Goal: Task Accomplishment & Management: Use online tool/utility

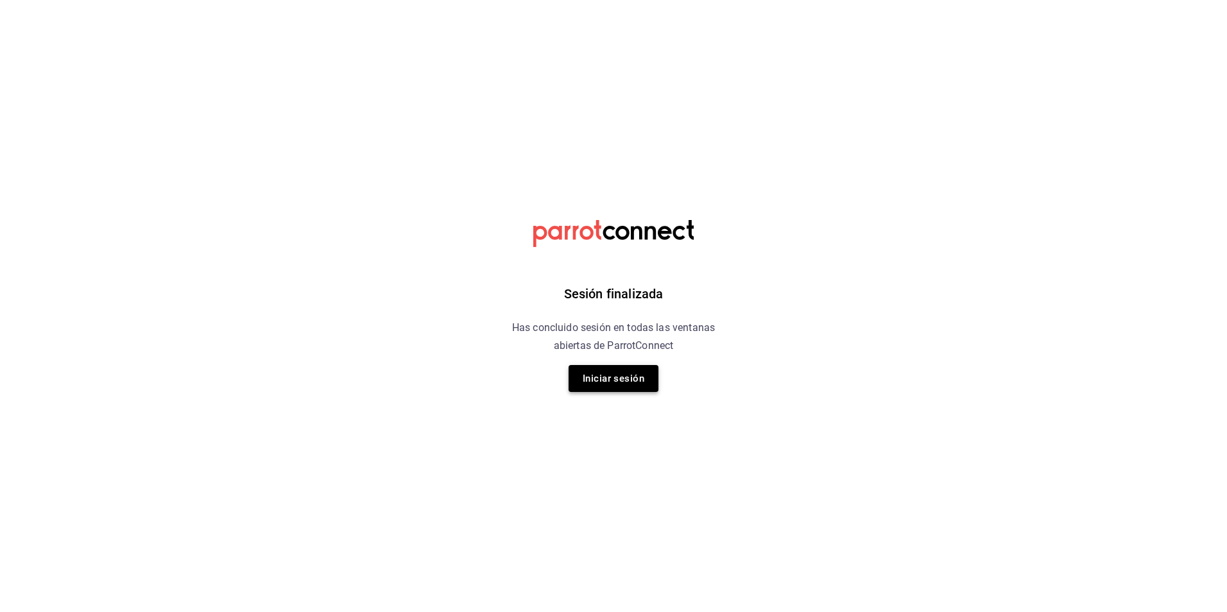
click at [626, 375] on button "Iniciar sesión" at bounding box center [614, 378] width 90 height 27
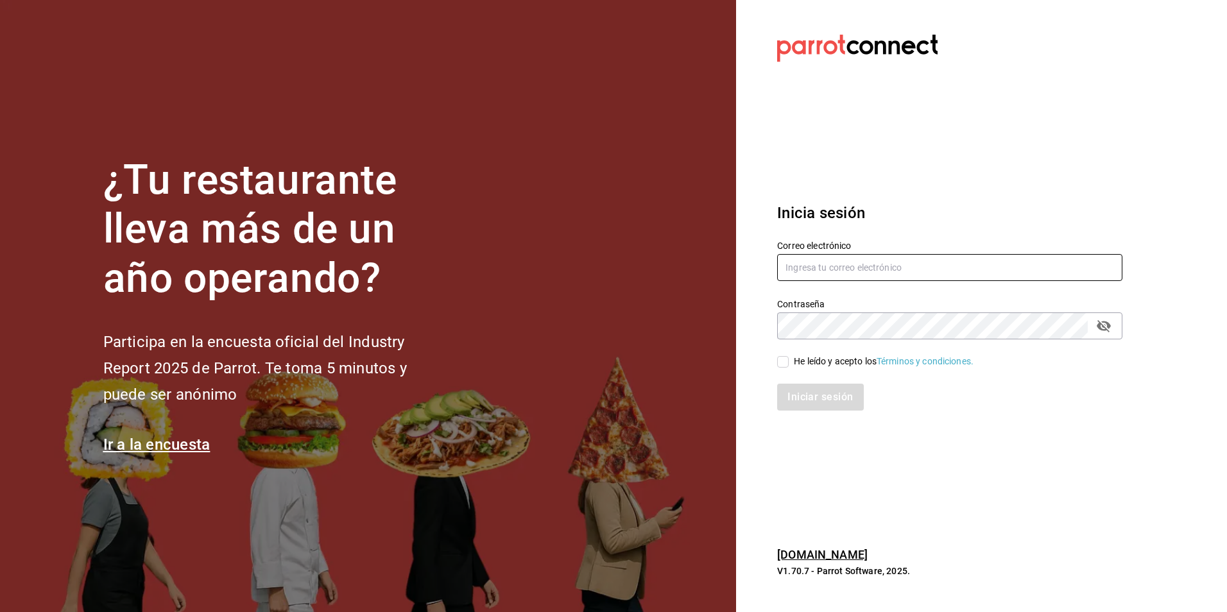
type input "[EMAIL_ADDRESS][DOMAIN_NAME]"
click at [804, 365] on div "He leído y acepto los Términos y condiciones." at bounding box center [884, 361] width 180 height 13
click at [789, 365] on input "He leído y acepto los Términos y condiciones." at bounding box center [783, 362] width 12 height 12
checkbox input "true"
click at [811, 392] on button "Iniciar sesión" at bounding box center [820, 397] width 87 height 27
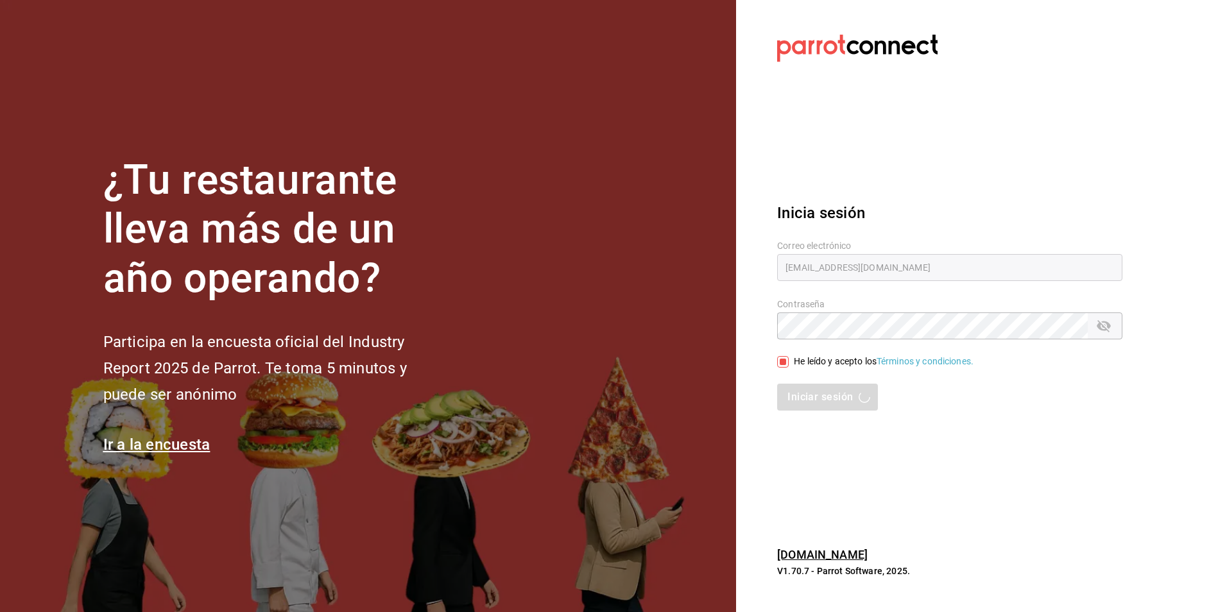
click at [943, 374] on div "Iniciar sesión" at bounding box center [942, 389] width 361 height 42
click at [959, 196] on div "Inicia sesión Correo electrónico nominassushizone@gmail.com Contraseña Contrase…" at bounding box center [949, 306] width 345 height 241
drag, startPoint x: 798, startPoint y: 187, endPoint x: 961, endPoint y: 200, distance: 162.8
click at [961, 200] on div "Inicia sesión Correo electrónico nominassushizone@gmail.com Contraseña Contrase…" at bounding box center [949, 306] width 345 height 241
drag, startPoint x: 961, startPoint y: 200, endPoint x: 890, endPoint y: 216, distance: 73.0
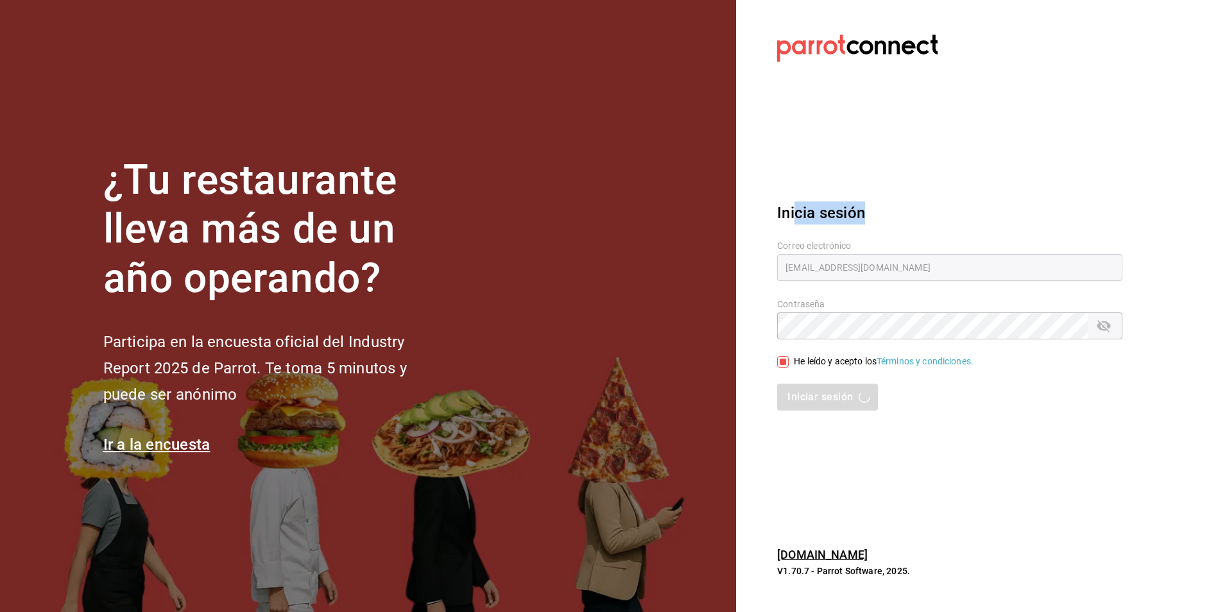
click at [890, 216] on h3 "Inicia sesión" at bounding box center [949, 213] width 345 height 23
drag, startPoint x: 847, startPoint y: 400, endPoint x: 287, endPoint y: 166, distance: 607.3
click at [843, 400] on div "Iniciar sesión" at bounding box center [949, 397] width 345 height 27
type input "[EMAIL_ADDRESS][DOMAIN_NAME]"
click at [802, 358] on div "He leído y acepto los Términos y condiciones." at bounding box center [884, 361] width 180 height 13
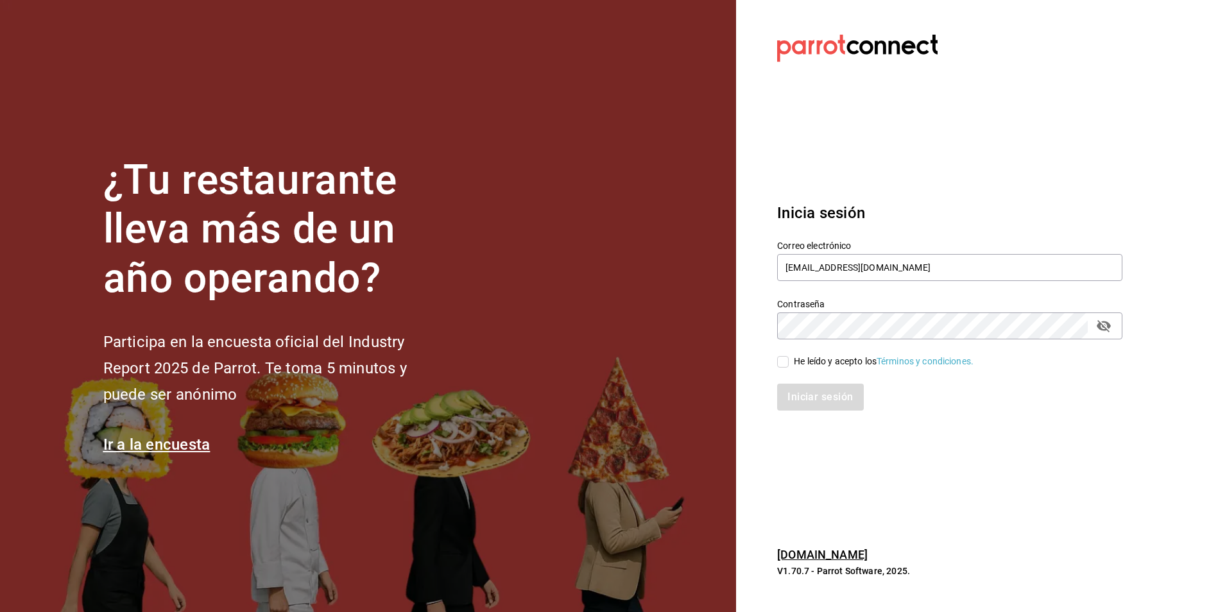
click at [789, 358] on input "He leído y acepto los Términos y condiciones." at bounding box center [783, 362] width 12 height 12
checkbox input "true"
click at [810, 397] on button "Iniciar sesión" at bounding box center [820, 397] width 87 height 27
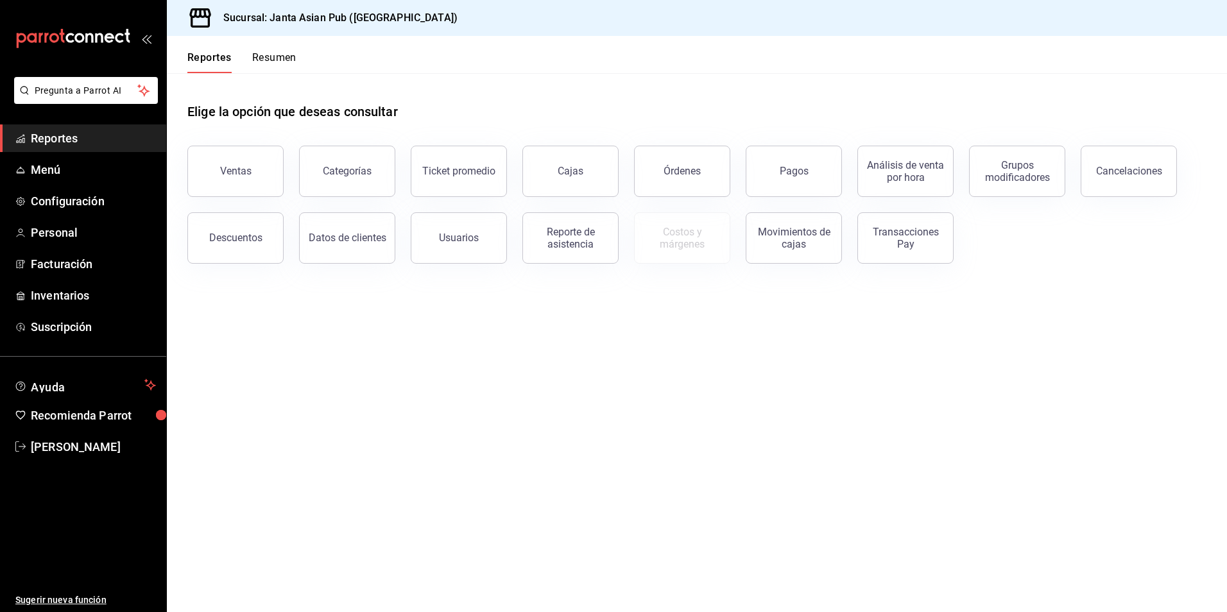
click at [585, 242] on div "Reporte de asistencia" at bounding box center [571, 238] width 80 height 24
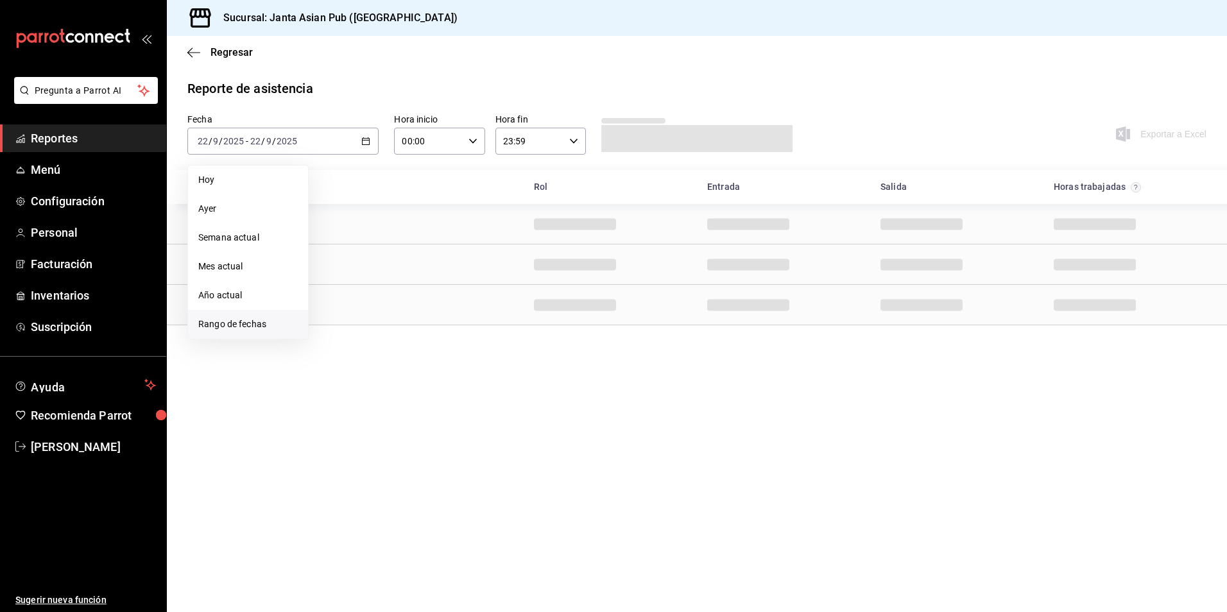
click at [258, 325] on span "Rango de fechas" at bounding box center [247, 324] width 99 height 13
click at [449, 286] on abbr "20" at bounding box center [449, 283] width 8 height 9
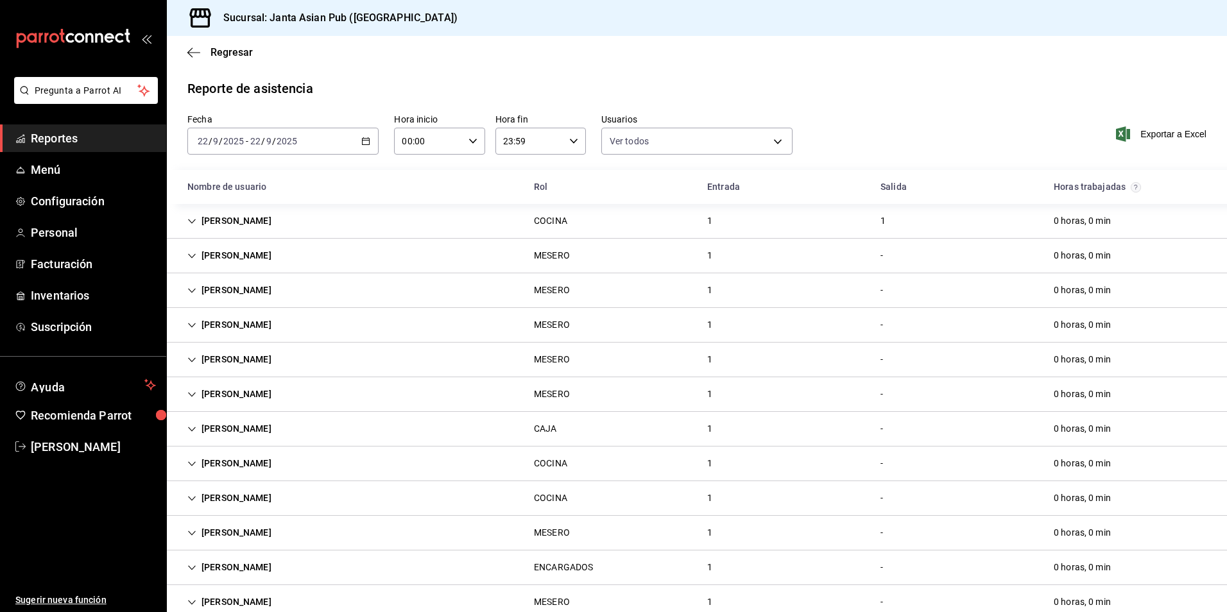
click at [806, 103] on div "Reporte de asistencia Fecha 2025-09-22 22 / 9 / 2025 - 2025-09-22 22 / 9 / 2025…" at bounding box center [697, 349] width 1060 height 541
click at [1148, 135] on span "Exportar a Excel" at bounding box center [1163, 133] width 88 height 15
drag, startPoint x: 558, startPoint y: 56, endPoint x: 537, endPoint y: 53, distance: 20.8
click at [558, 56] on div "Regresar" at bounding box center [697, 52] width 1060 height 33
click at [307, 141] on div "2025-09-22 22 / 9 / 2025 - 2025-09-22 22 / 9 / 2025" at bounding box center [282, 141] width 191 height 27
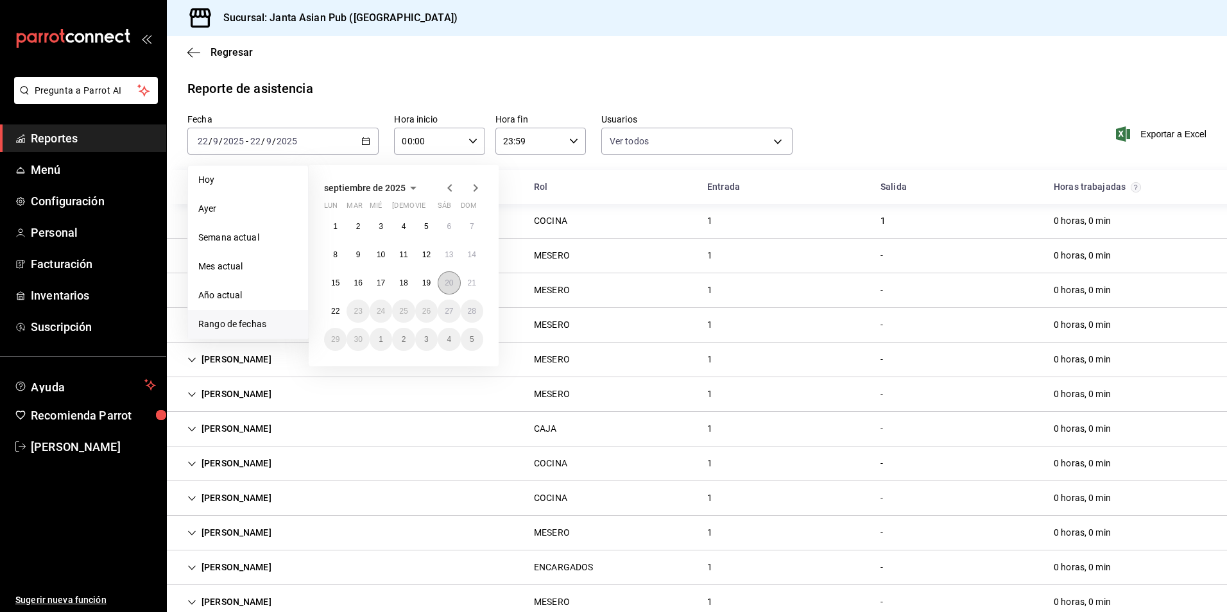
click at [447, 281] on abbr "20" at bounding box center [449, 283] width 8 height 9
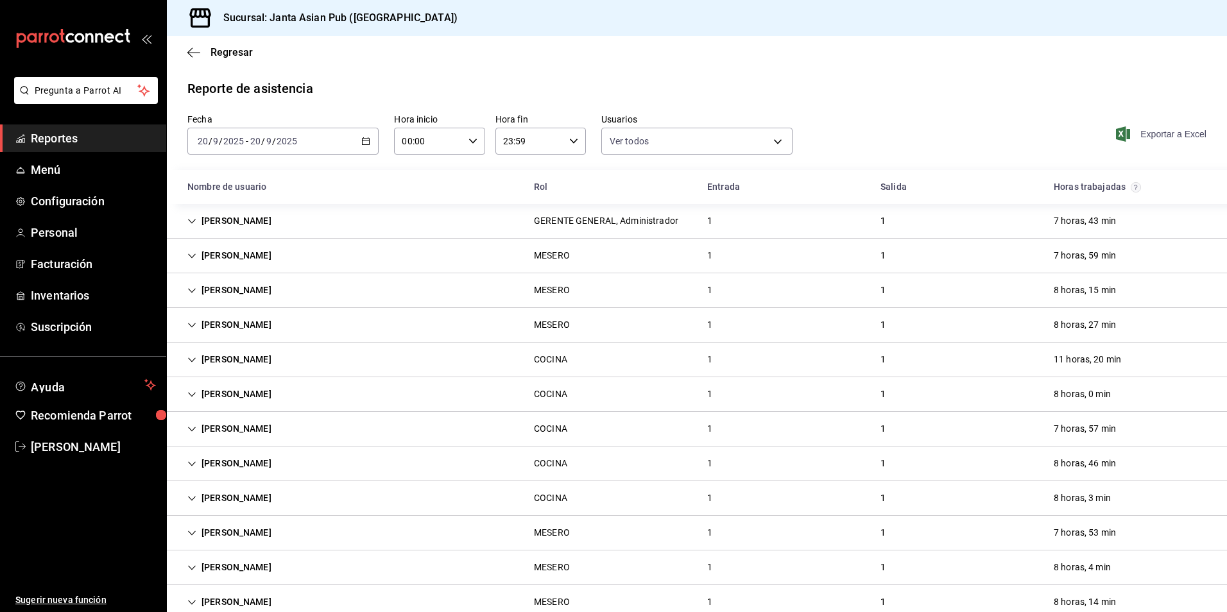
click at [1174, 133] on span "Exportar a Excel" at bounding box center [1163, 133] width 88 height 15
click at [291, 143] on input "2025" at bounding box center [287, 141] width 22 height 10
click at [345, 139] on div "2025-09-20 20 / 9 / 2025 - 2025-09-20 20 / 9 / 2025" at bounding box center [282, 141] width 191 height 27
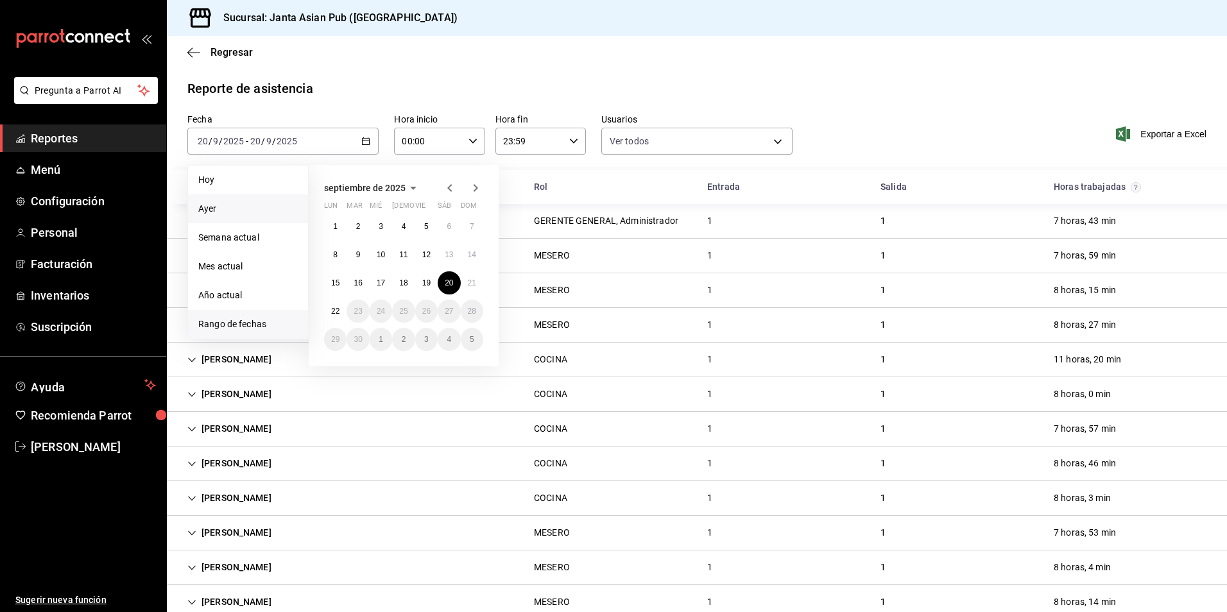
click at [234, 214] on span "Ayer" at bounding box center [247, 208] width 99 height 13
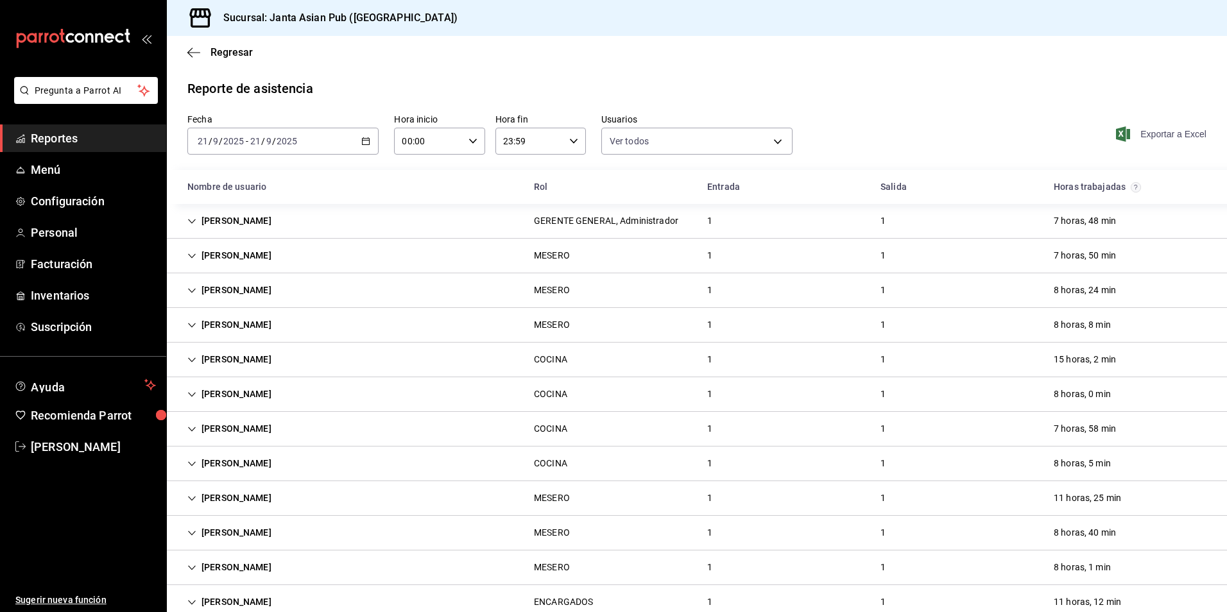
click at [1153, 128] on span "Exportar a Excel" at bounding box center [1163, 133] width 88 height 15
click at [390, 187] on div "Nombre de usuario" at bounding box center [350, 187] width 347 height 24
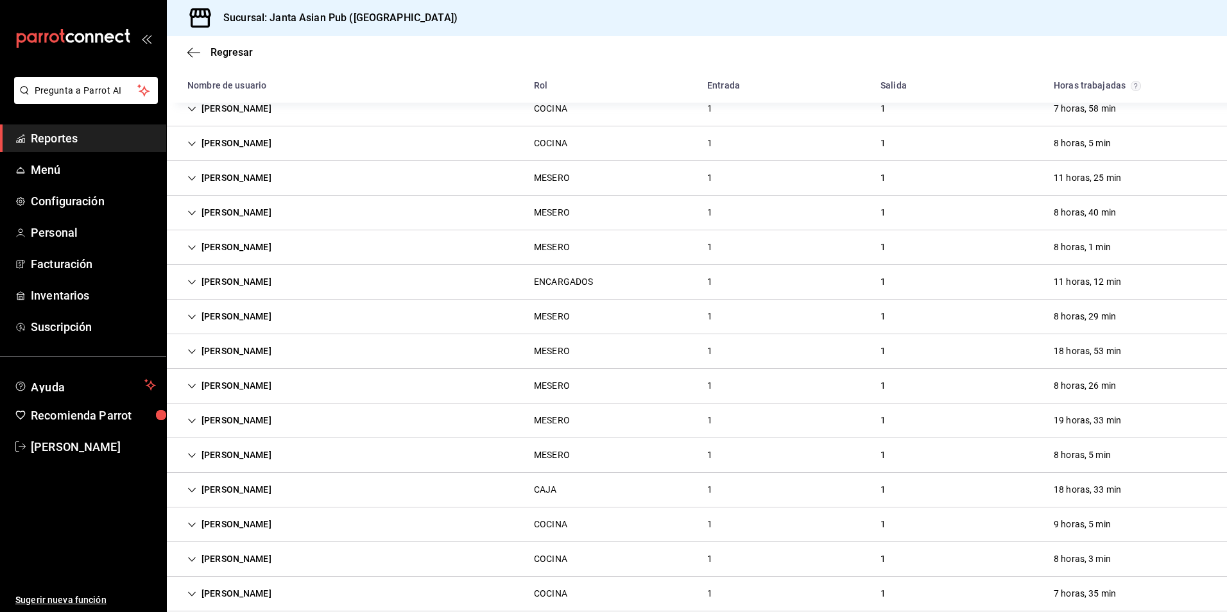
scroll to position [321, 0]
click at [334, 353] on div "JAVIER AGUIRRE MESERO 1 1 18 horas, 53 min" at bounding box center [697, 351] width 1060 height 35
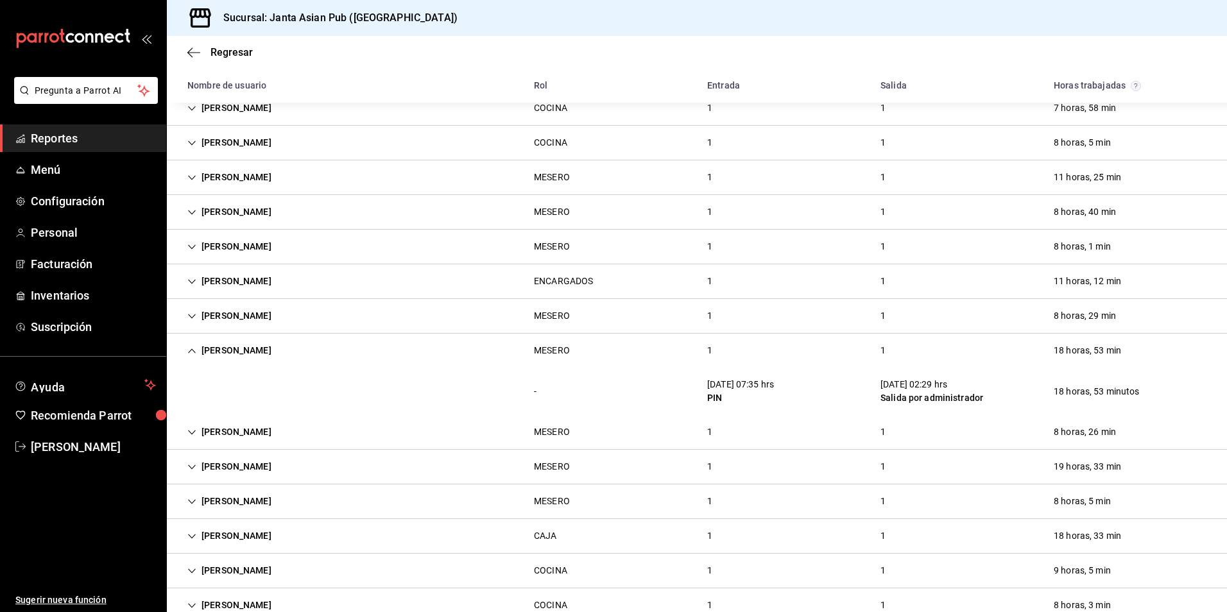
click at [479, 359] on div "JAVIER AGUIRRE MESERO 1 1 18 horas, 53 min" at bounding box center [697, 351] width 1060 height 34
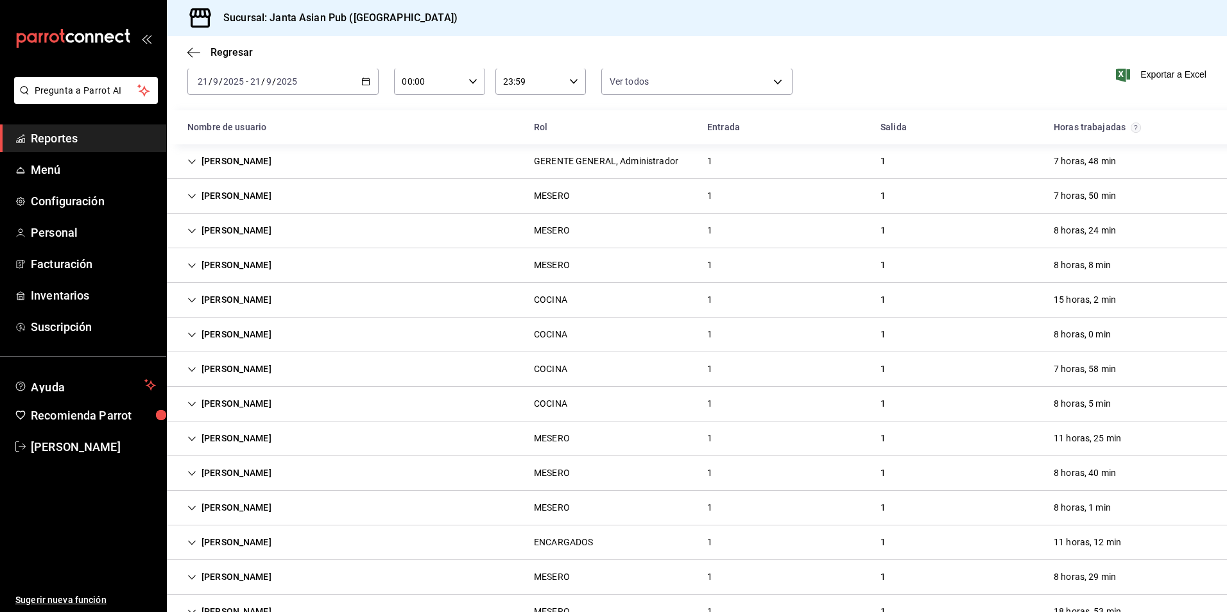
scroll to position [0, 0]
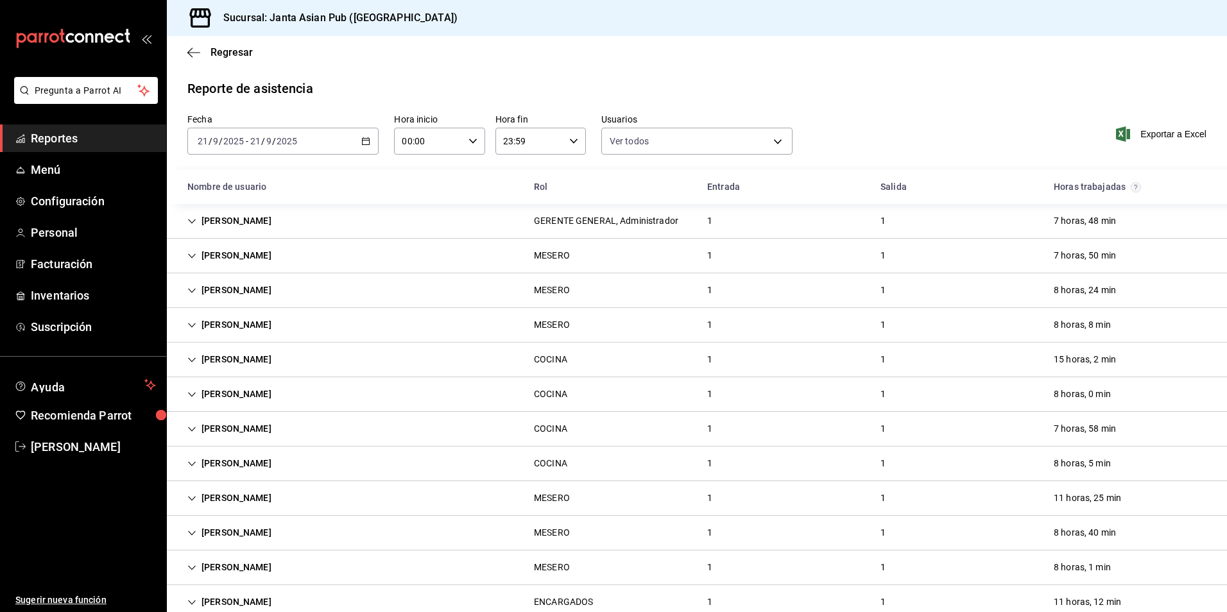
click at [514, 221] on div "Michelle Paredes GERENTE GENERAL, Administrador 1 1 7 horas, 48 min" at bounding box center [697, 221] width 1060 height 35
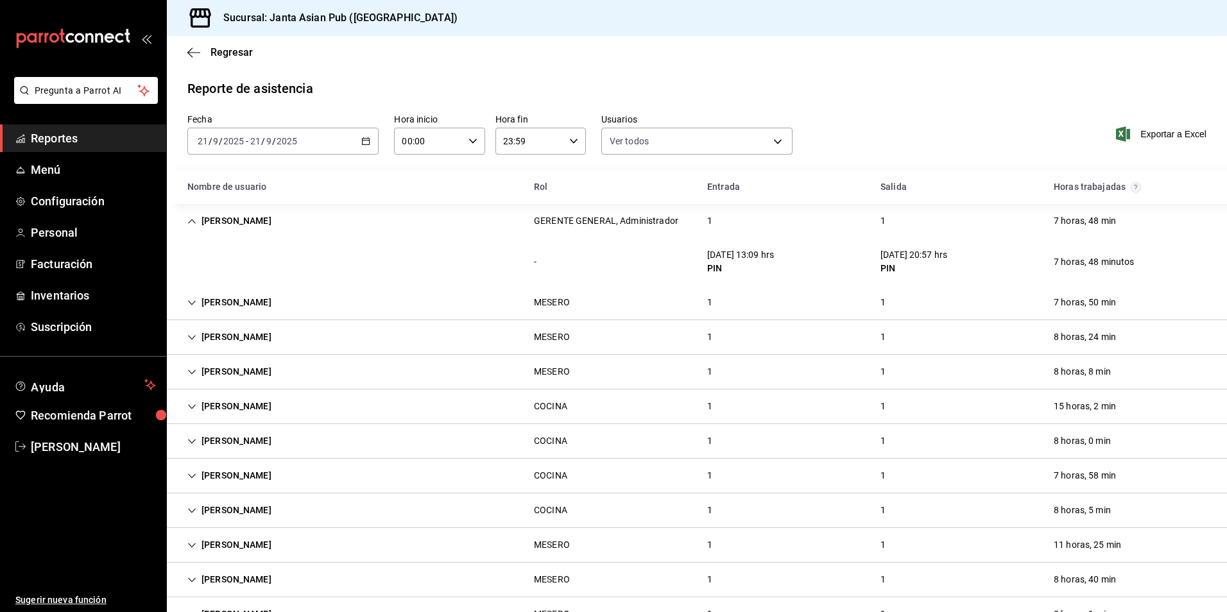
click at [514, 221] on div "Michelle Paredes GERENTE GENERAL, Administrador 1 1 7 horas, 48 min" at bounding box center [697, 221] width 1060 height 34
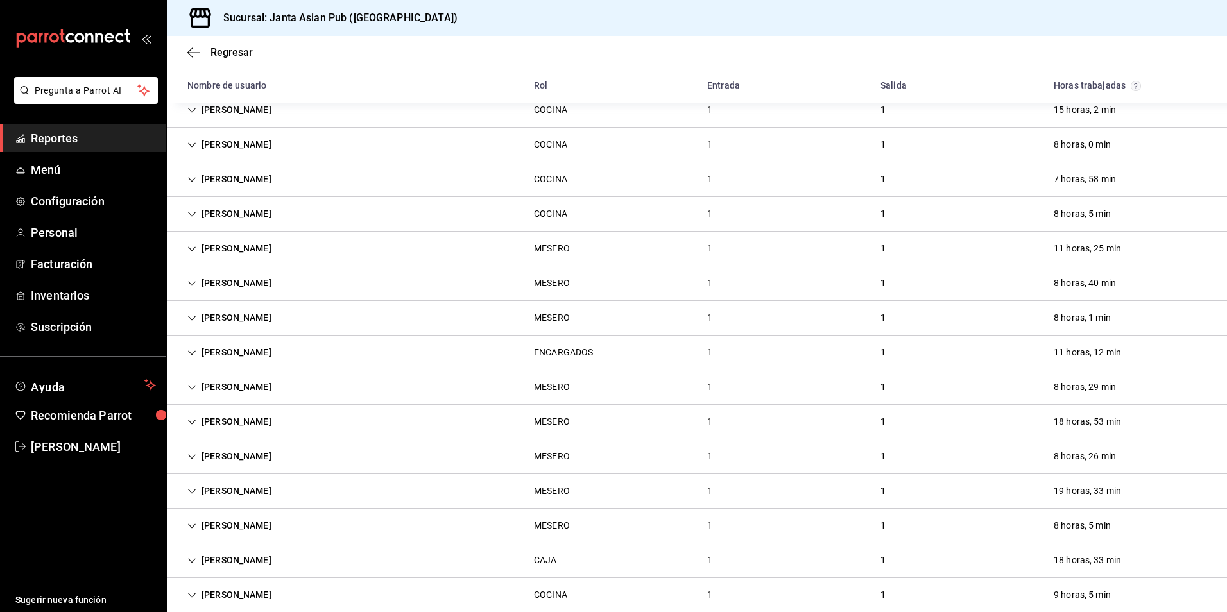
scroll to position [257, 0]
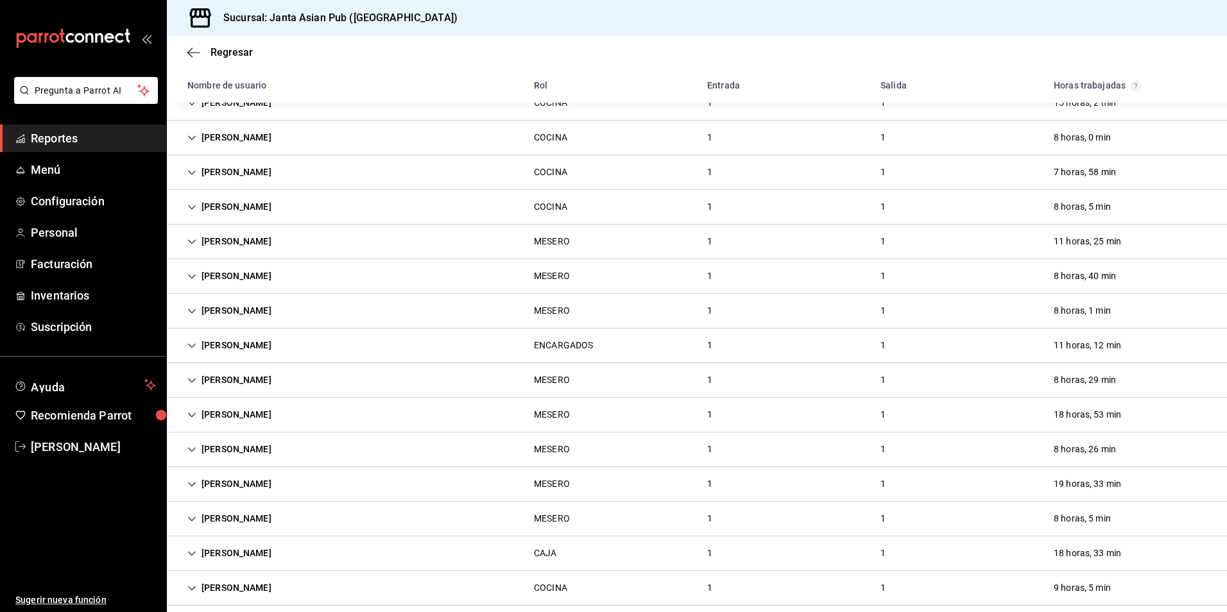
click at [299, 418] on div "JAVIER AGUIRRE MESERO 1 1 18 horas, 53 min" at bounding box center [697, 415] width 1060 height 35
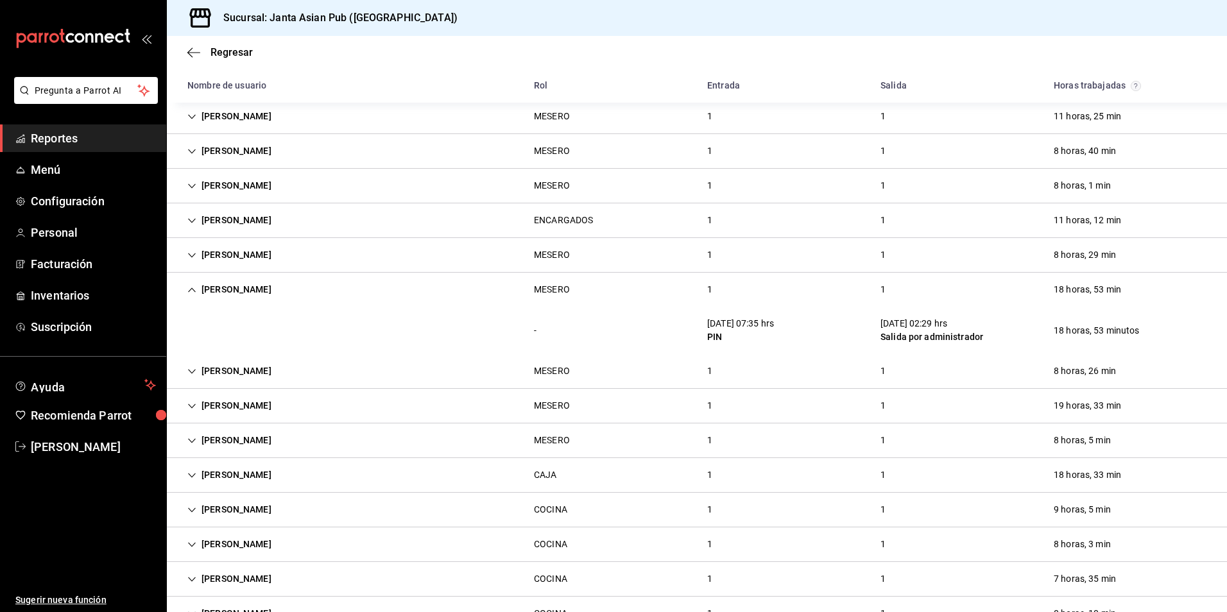
scroll to position [385, 0]
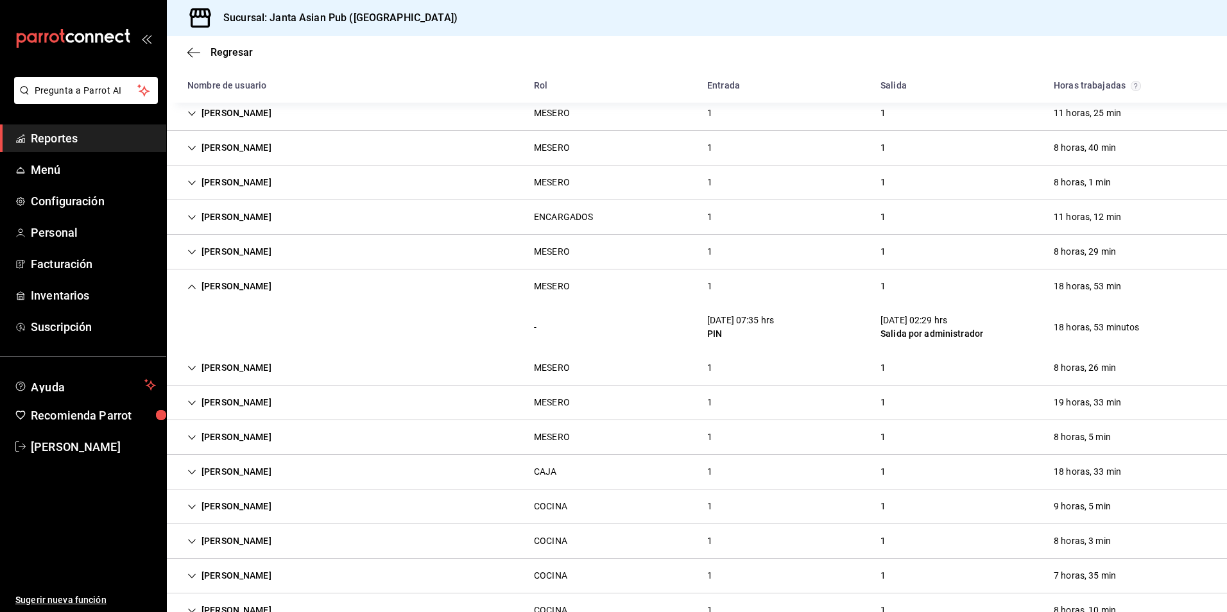
click at [524, 289] on div "MESERO" at bounding box center [552, 287] width 56 height 24
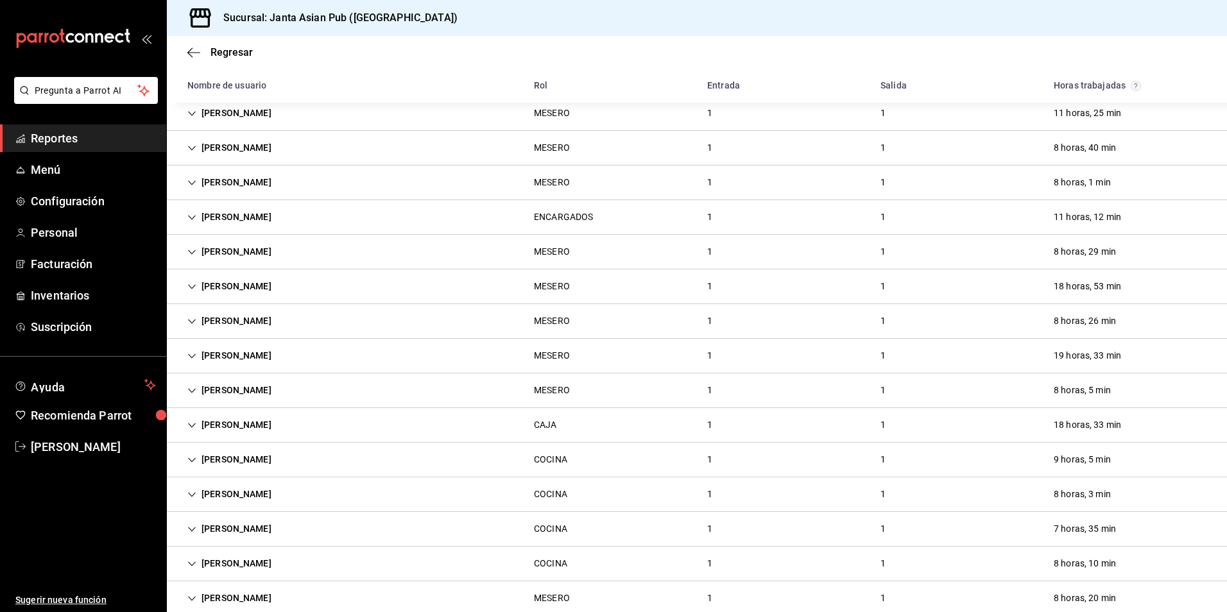
scroll to position [449, 0]
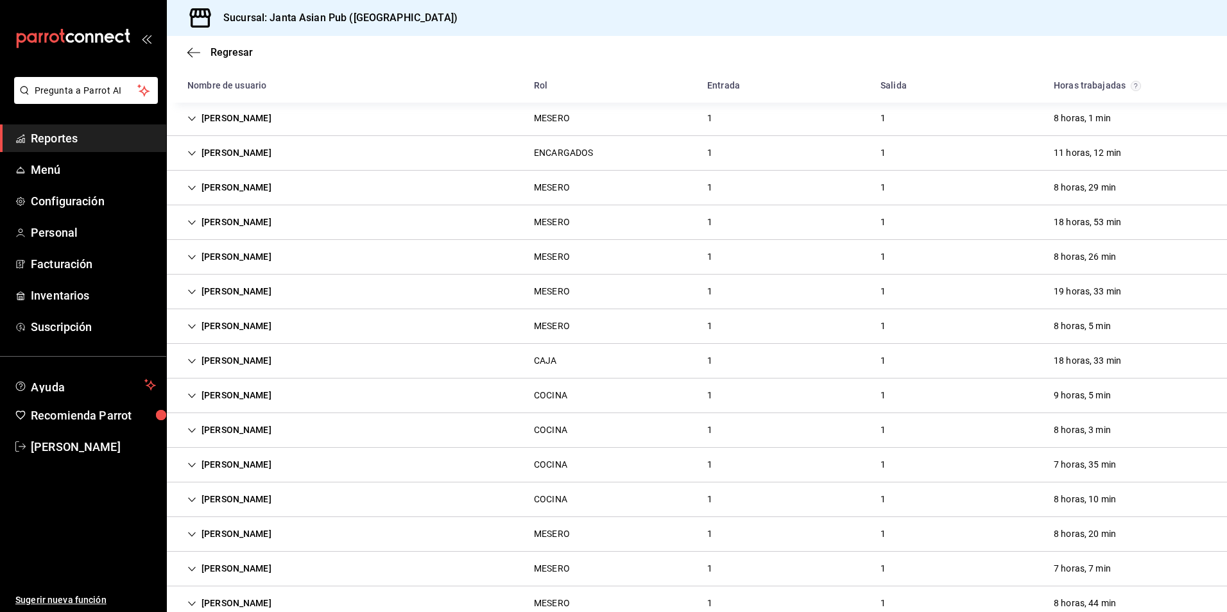
click at [458, 450] on div "IVANNA SOTO COCINA 1 1 7 horas, 35 min" at bounding box center [697, 465] width 1060 height 35
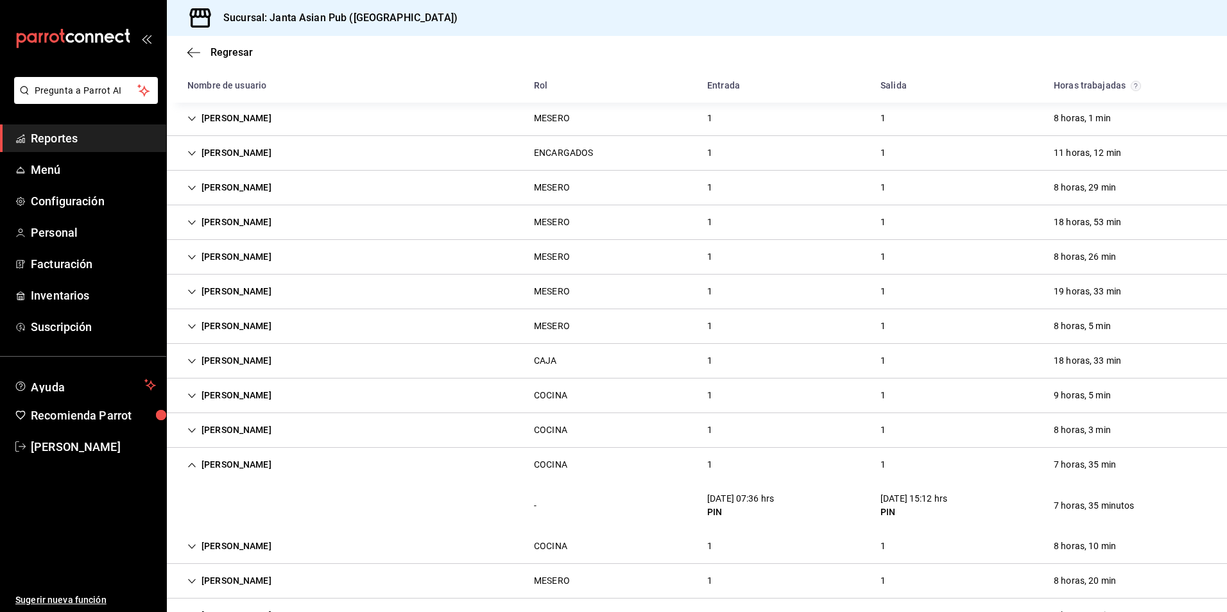
click at [462, 461] on div "IVANNA SOTO COCINA 1 1 7 horas, 35 min" at bounding box center [697, 465] width 1060 height 34
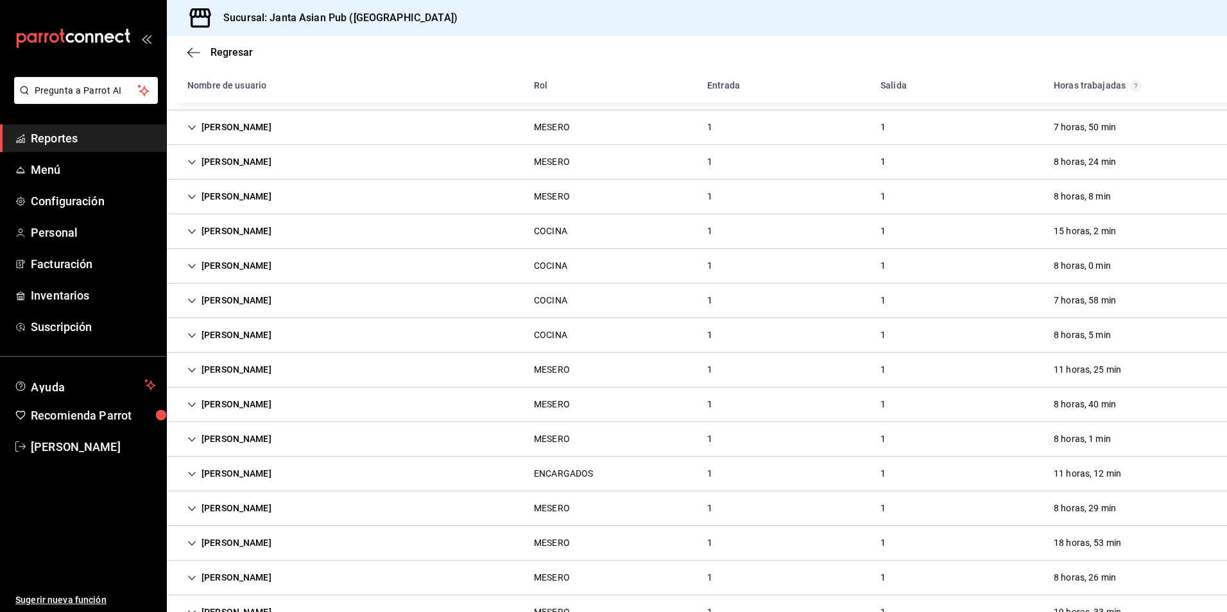
scroll to position [0, 0]
